Goal: Manage account settings

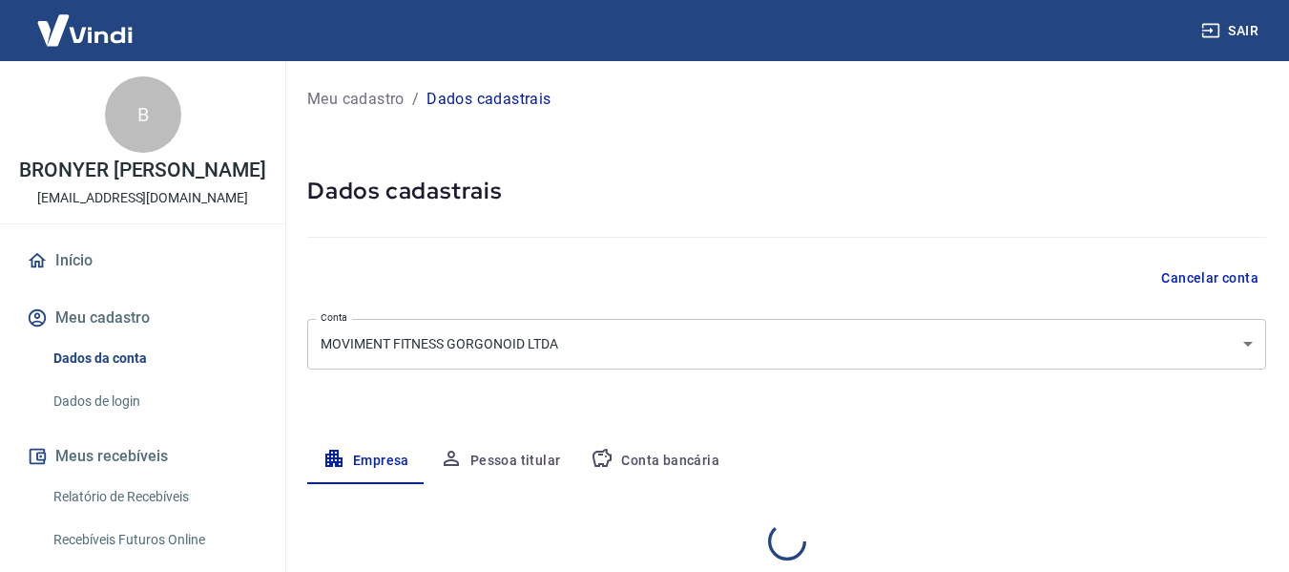
select select "MG"
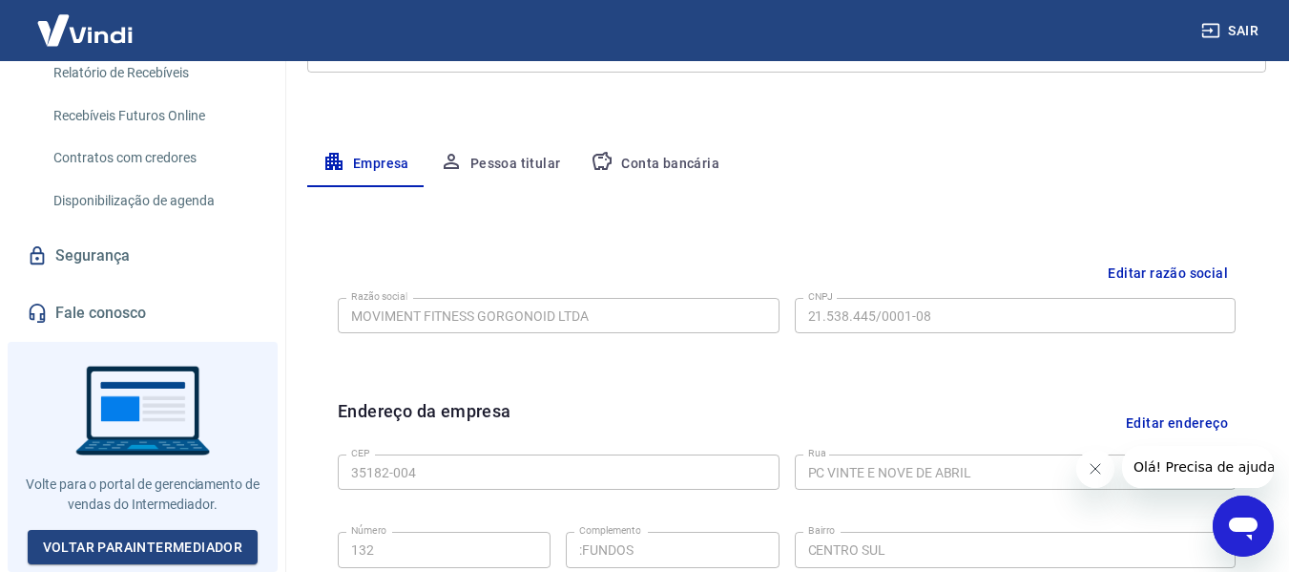
scroll to position [95, 0]
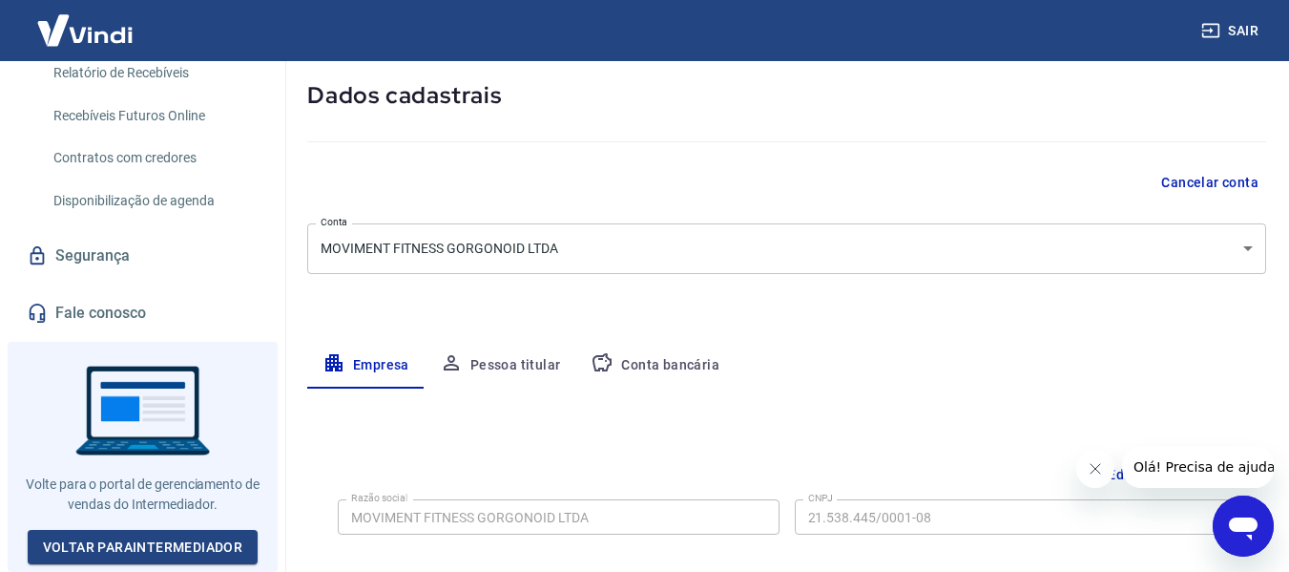
click at [1207, 37] on icon "button" at bounding box center [1210, 31] width 17 height 14
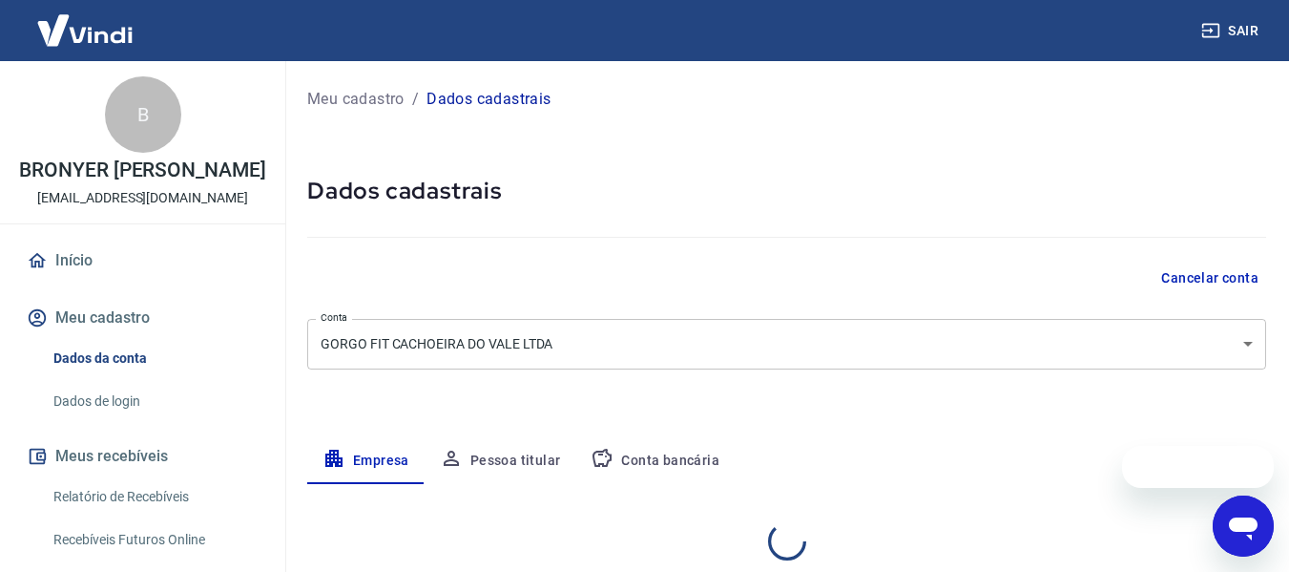
select select "MG"
select select "business"
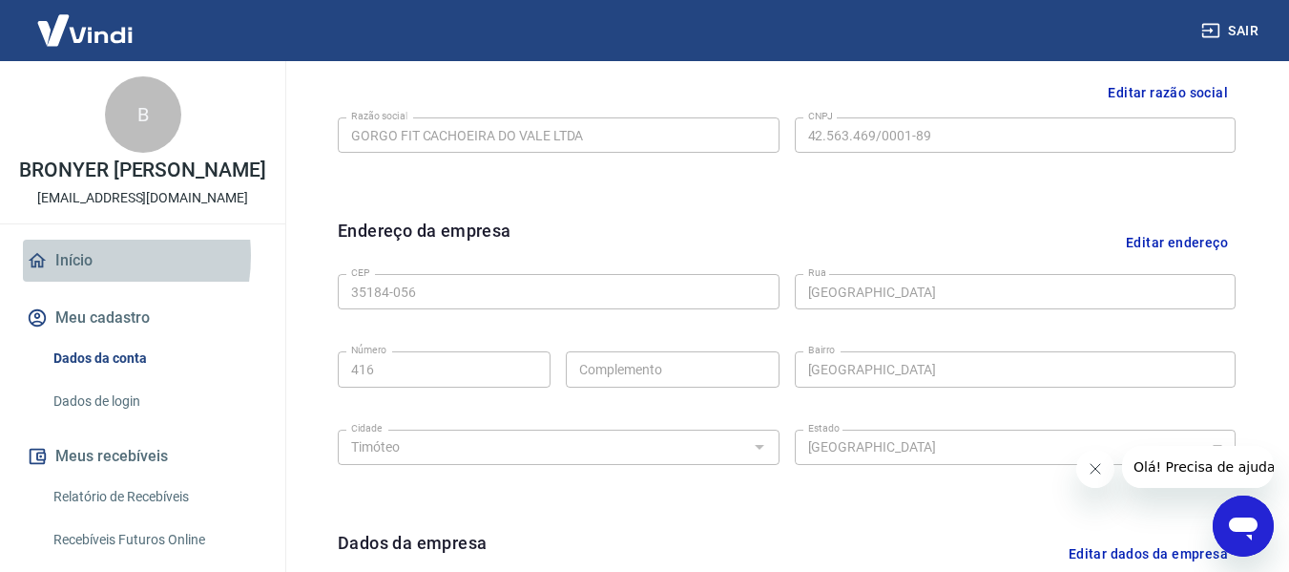
click at [70, 276] on link "Início" at bounding box center [143, 261] width 240 height 42
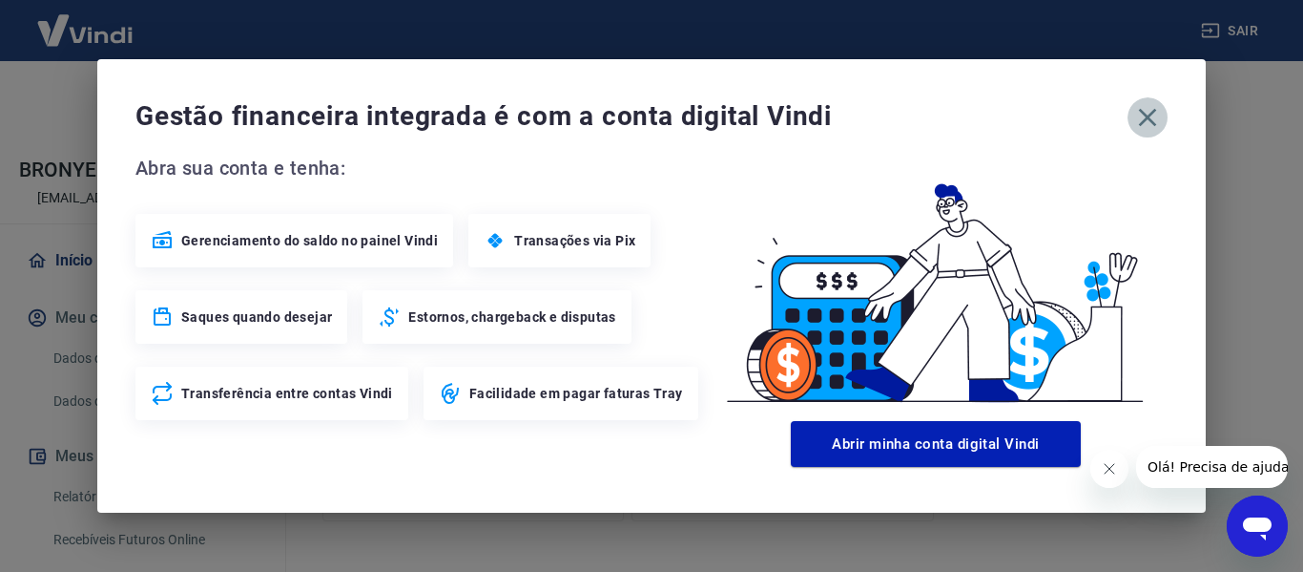
click at [1149, 125] on icon "button" at bounding box center [1148, 117] width 31 height 31
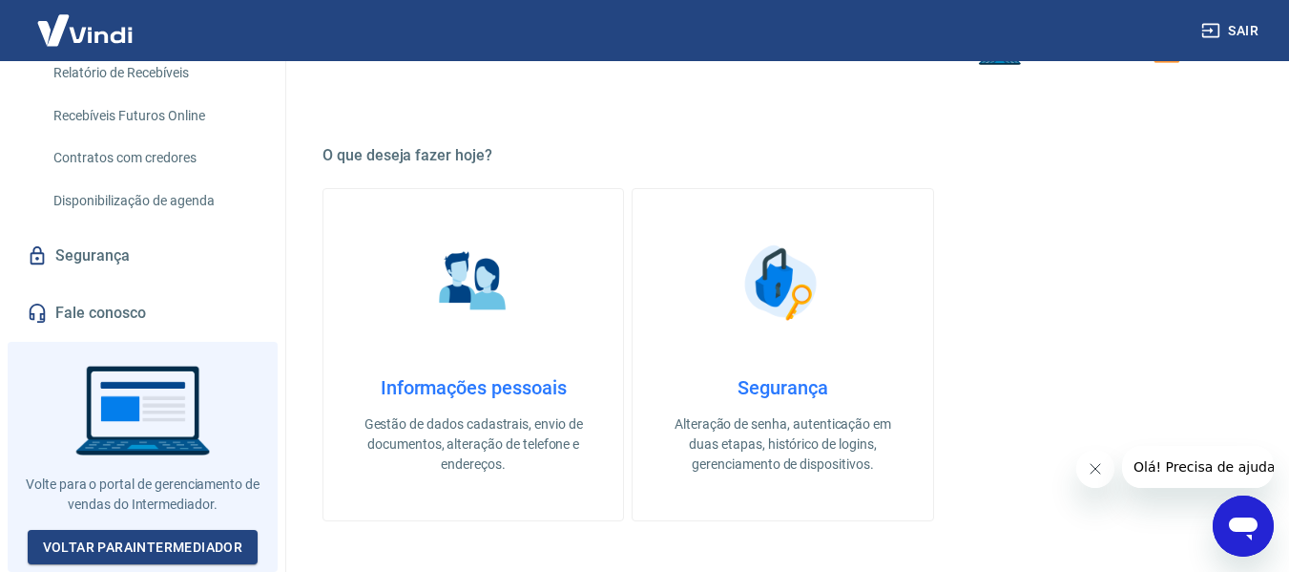
scroll to position [1050, 0]
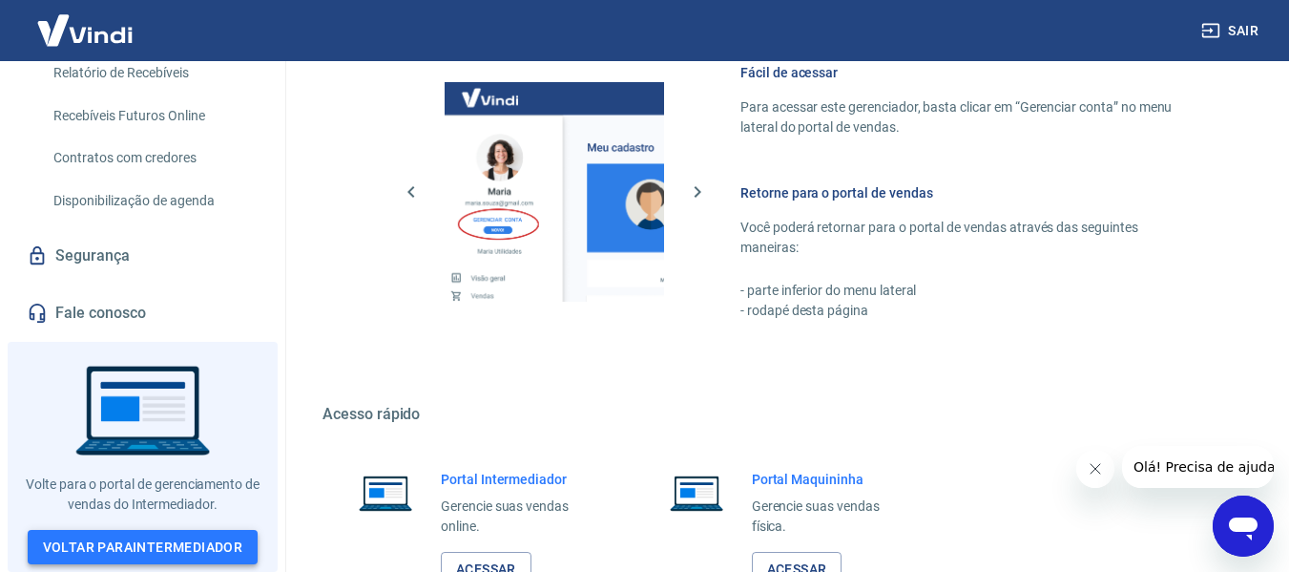
click at [220, 540] on link "Voltar para Intermediador" at bounding box center [143, 547] width 231 height 35
